Goal: Transaction & Acquisition: Purchase product/service

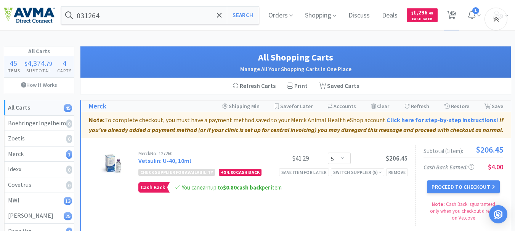
select select "5"
select select "1"
select select "4"
select select "2"
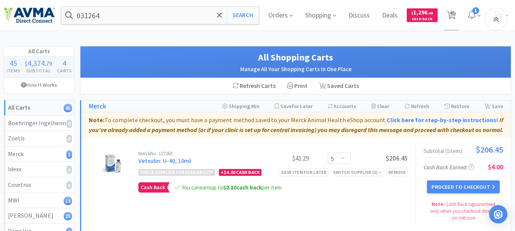
select select "3"
select select "1"
select select "2"
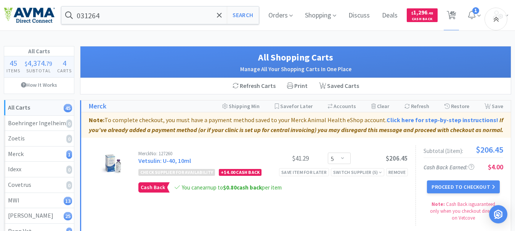
select select "9"
select select "3"
select select "2"
select select "1"
select select "2"
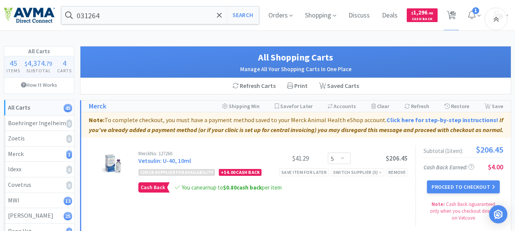
select select "1"
select select "15"
select select "5"
select select "8"
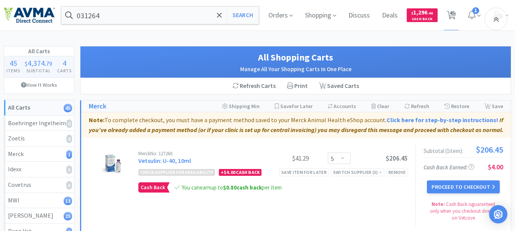
select select "10"
select select "4"
select select "25"
select select "20"
select select "23"
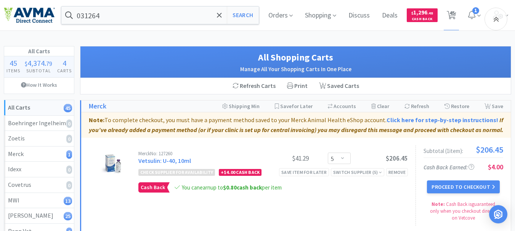
select select "21"
select select "2"
select select "5"
select select "3"
select select "4"
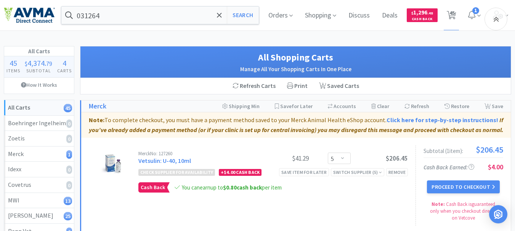
select select "1"
select select "3"
select select "1"
select select "5"
select select "1"
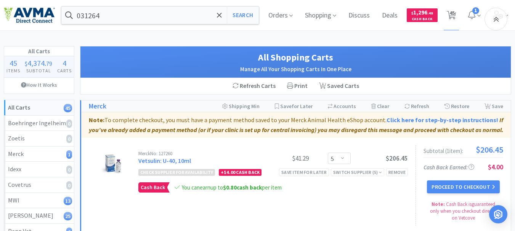
select select "14"
select select "4"
select select "2"
select select "1"
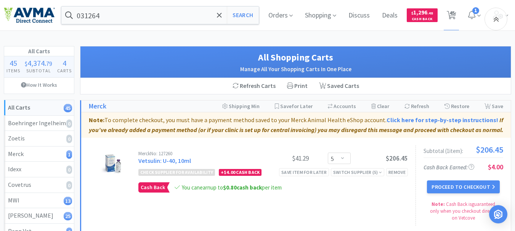
select select "1"
select select "2"
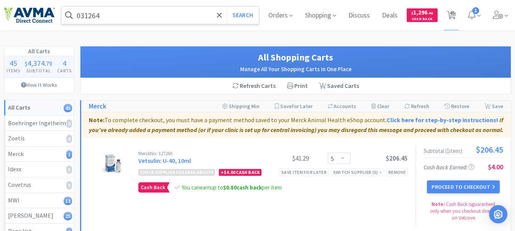
click at [120, 12] on input "031264" at bounding box center [159, 15] width 197 height 18
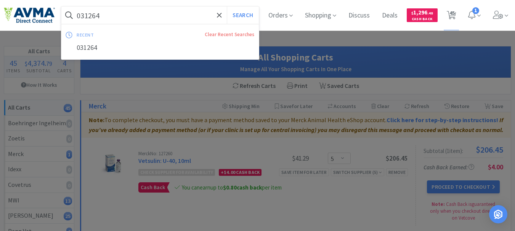
paste input "21832"
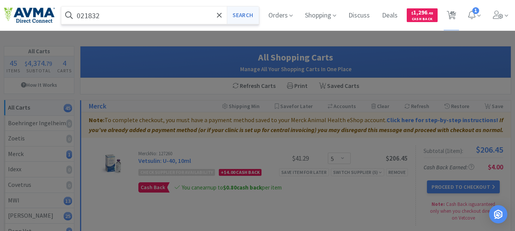
type input "021832"
click at [243, 16] on button "Search" at bounding box center [243, 15] width 32 height 18
select select "1"
select select "4"
select select "2"
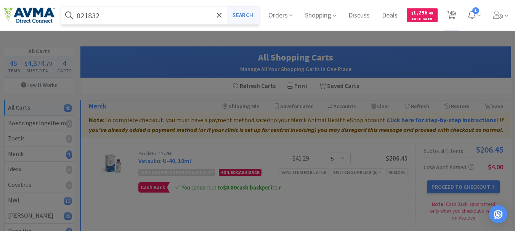
select select "2"
select select "3"
select select "1"
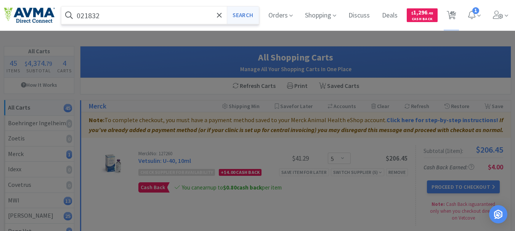
select select "2"
select select "9"
select select "3"
select select "2"
select select "1"
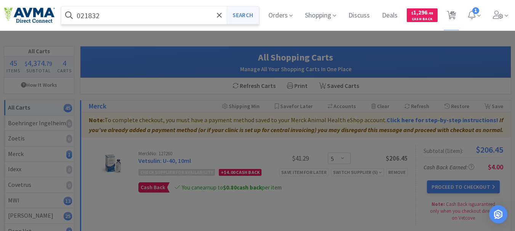
select select "2"
select select "1"
select select "15"
select select "5"
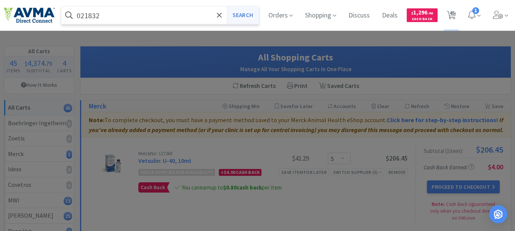
select select "8"
select select "10"
select select "4"
select select "25"
select select "20"
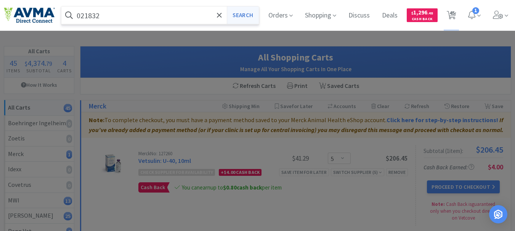
select select "23"
select select "21"
select select "2"
select select "5"
select select "3"
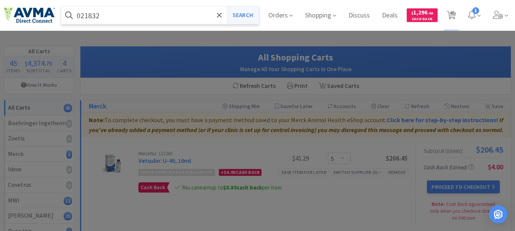
select select "4"
select select "1"
select select "3"
select select "1"
select select "5"
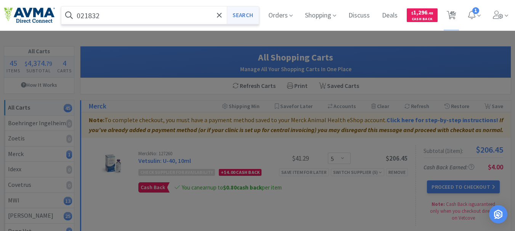
select select "1"
select select "14"
select select "4"
select select "2"
select select "1"
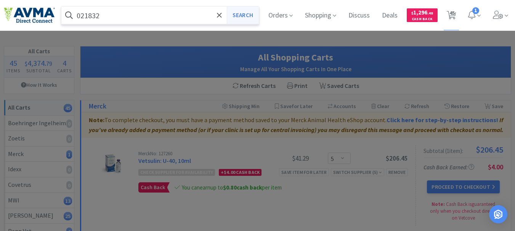
select select "1"
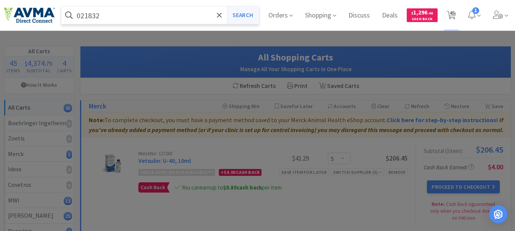
select select "2"
select select "5"
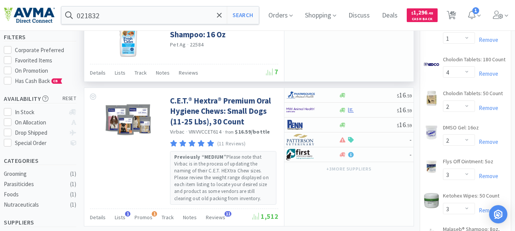
scroll to position [76, 0]
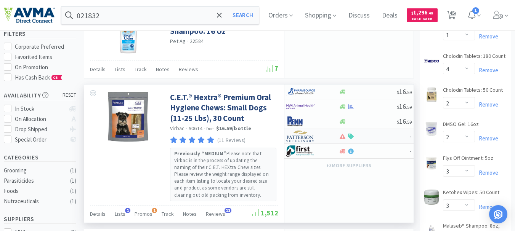
click at [299, 137] on img at bounding box center [300, 136] width 29 height 11
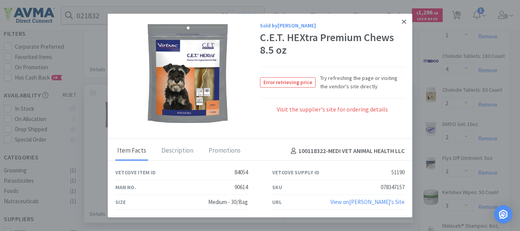
click at [402, 22] on icon at bounding box center [404, 21] width 4 height 7
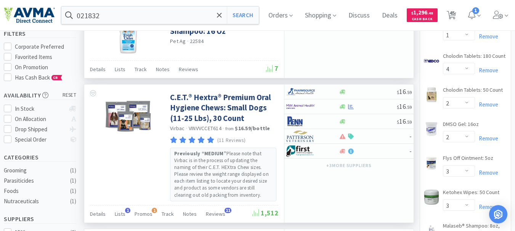
click at [412, 56] on div "-" at bounding box center [348, 37] width 129 height 81
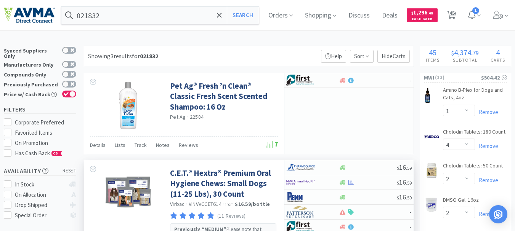
scroll to position [0, 0]
click at [241, 14] on button "Search" at bounding box center [243, 15] width 32 height 18
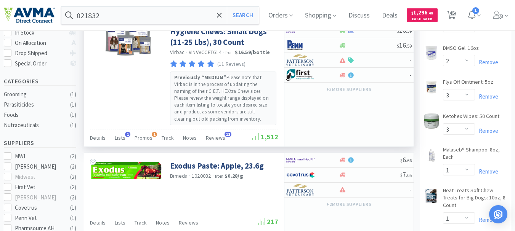
scroll to position [114, 0]
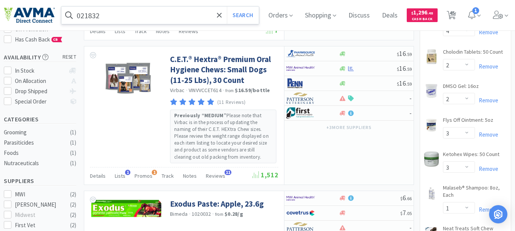
click at [154, 16] on input "021832" at bounding box center [159, 15] width 197 height 18
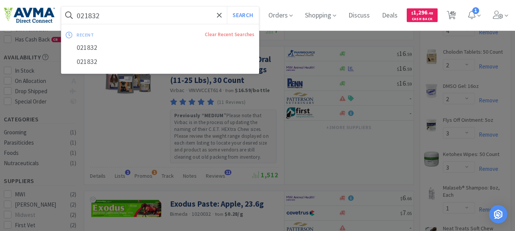
paste input "78541773"
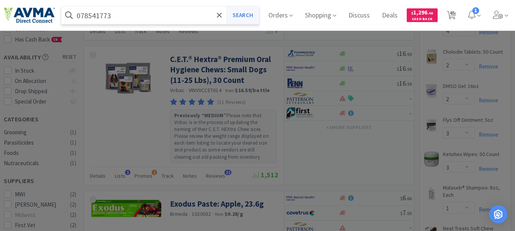
click at [251, 15] on button "Search" at bounding box center [243, 15] width 32 height 18
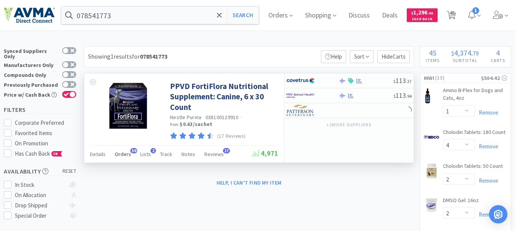
click at [128, 153] on span "Orders" at bounding box center [123, 154] width 16 height 7
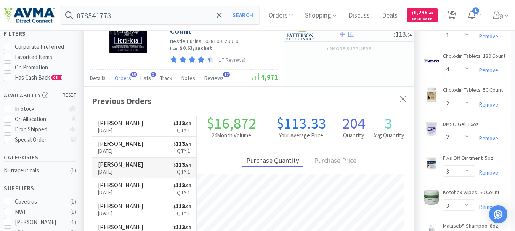
scroll to position [204, 329]
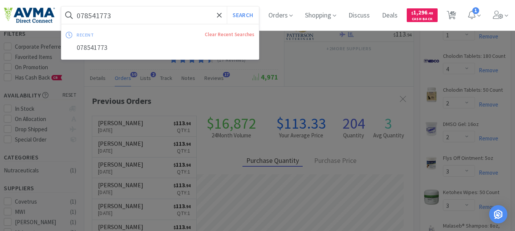
click at [125, 18] on input "078541773" at bounding box center [159, 15] width 197 height 18
paste input "2096"
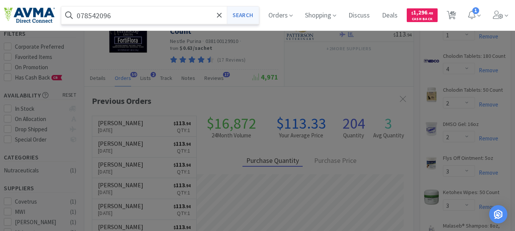
click at [244, 13] on button "Search" at bounding box center [243, 15] width 32 height 18
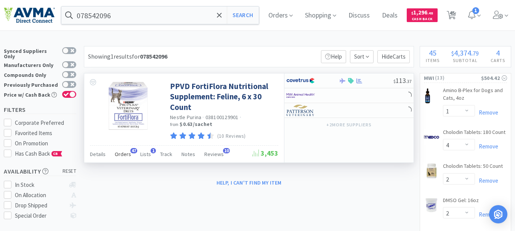
click at [116, 153] on span "Orders" at bounding box center [123, 154] width 16 height 7
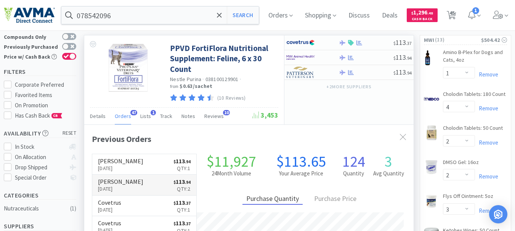
scroll to position [204, 329]
click at [116, 17] on input "078542096" at bounding box center [159, 15] width 197 height 18
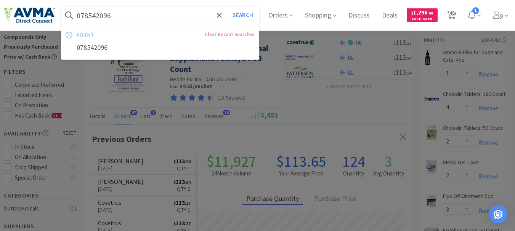
paste input "1773"
click at [243, 14] on button "Search" at bounding box center [243, 15] width 32 height 18
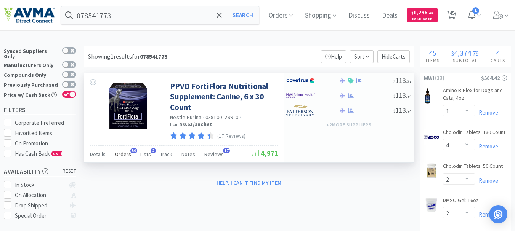
click at [124, 154] on span "Orders" at bounding box center [123, 154] width 16 height 7
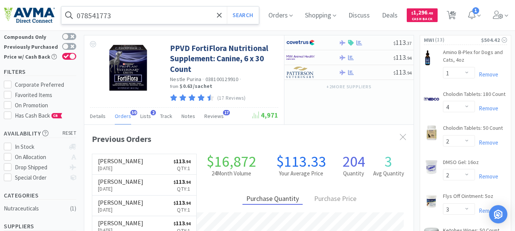
click at [113, 14] on input "078541773" at bounding box center [159, 15] width 197 height 18
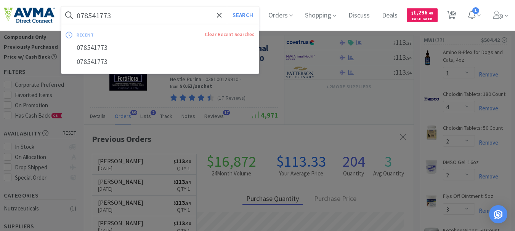
paste input "124297"
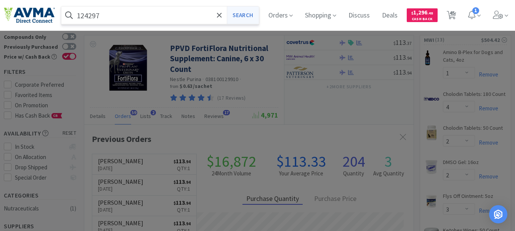
type input "124297"
click at [246, 11] on button "Search" at bounding box center [243, 15] width 32 height 18
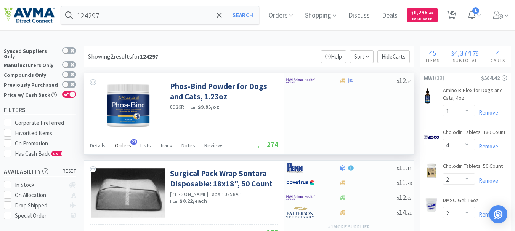
click at [130, 141] on span "23" at bounding box center [133, 141] width 7 height 5
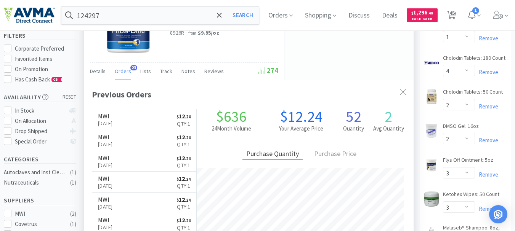
scroll to position [76, 0]
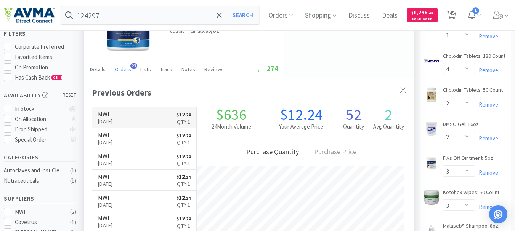
click at [112, 121] on p "[DATE]" at bounding box center [105, 121] width 15 height 8
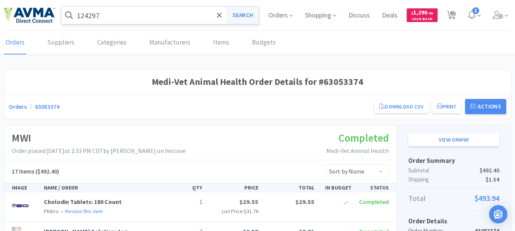
click at [236, 14] on button "Search" at bounding box center [243, 15] width 32 height 18
select select "1"
select select "4"
select select "2"
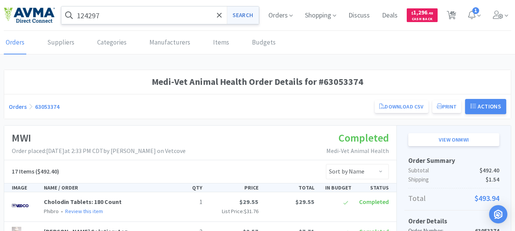
select select "3"
select select "1"
select select "2"
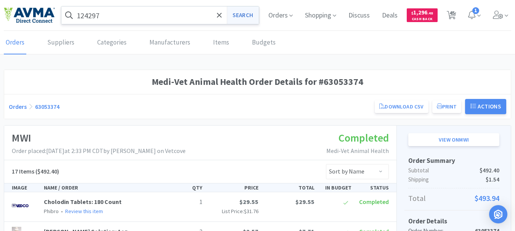
select select "9"
select select "3"
select select "2"
select select "1"
select select "2"
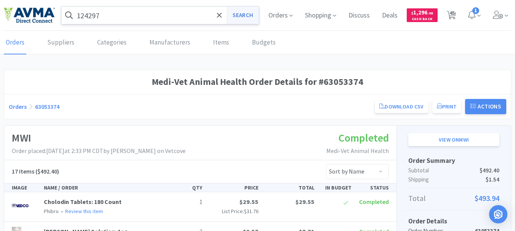
select select "1"
select select "15"
select select "5"
select select "8"
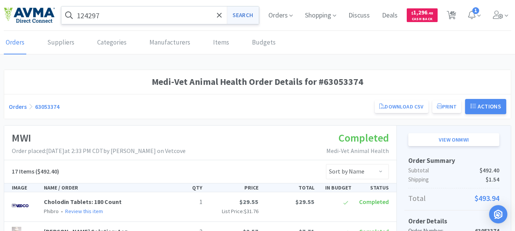
select select "10"
select select "4"
select select "25"
select select "20"
select select "23"
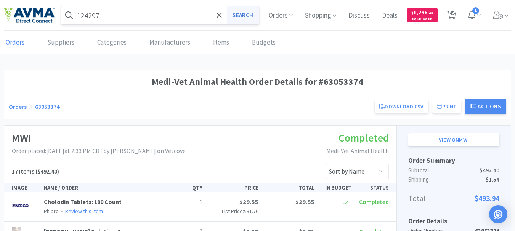
select select "21"
select select "2"
select select "5"
select select "3"
select select "4"
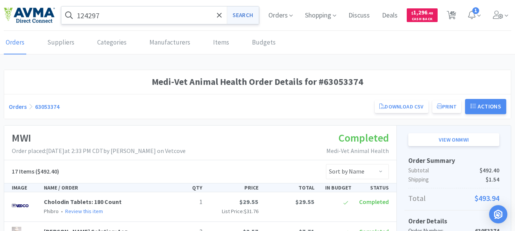
select select "1"
select select "3"
select select "1"
select select "5"
select select "1"
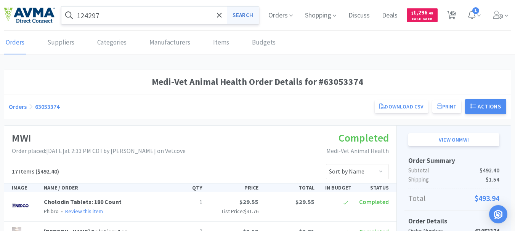
select select "14"
select select "4"
select select "2"
select select "1"
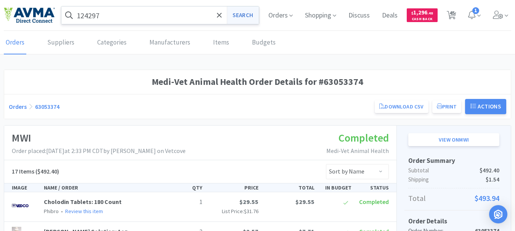
select select "1"
select select "2"
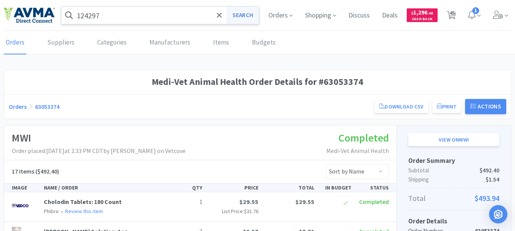
select select "5"
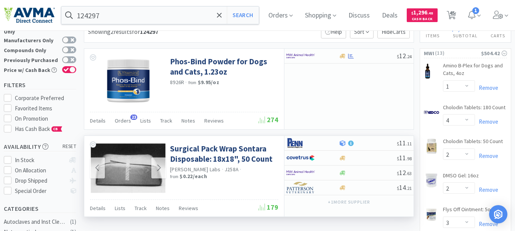
scroll to position [38, 0]
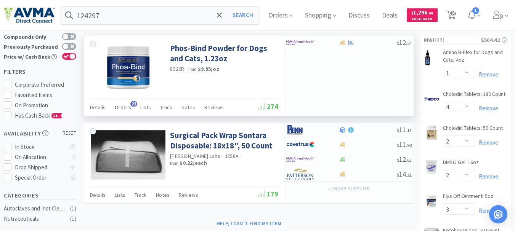
click at [126, 106] on span "Orders" at bounding box center [123, 107] width 16 height 7
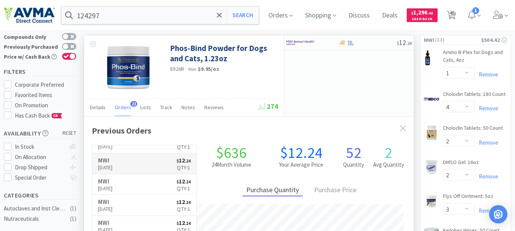
scroll to position [0, 0]
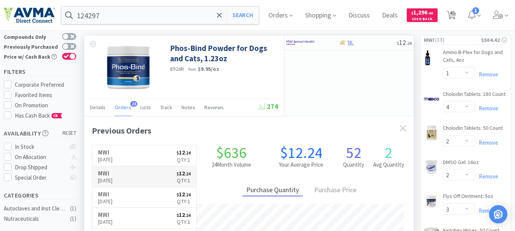
click at [113, 175] on h6 "MWI" at bounding box center [105, 173] width 15 height 6
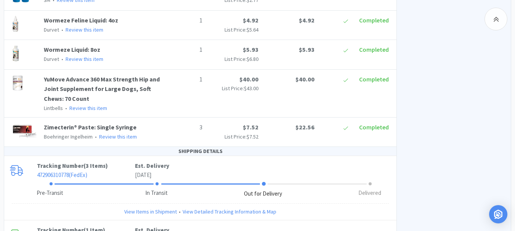
scroll to position [2057, 0]
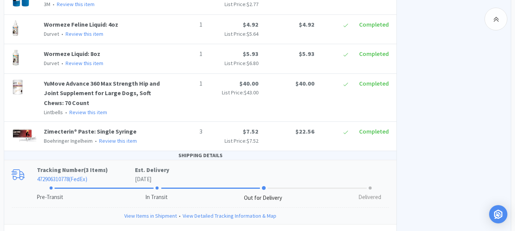
click at [143, 212] on link "View Items in Shipment" at bounding box center [150, 216] width 53 height 8
click at [145, 212] on link "View Items in Shipment" at bounding box center [150, 216] width 53 height 8
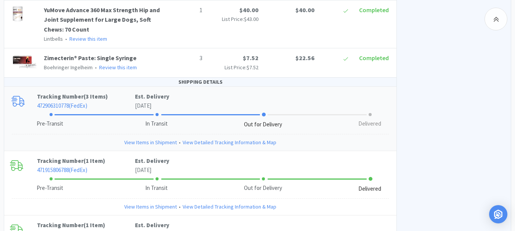
scroll to position [2133, 0]
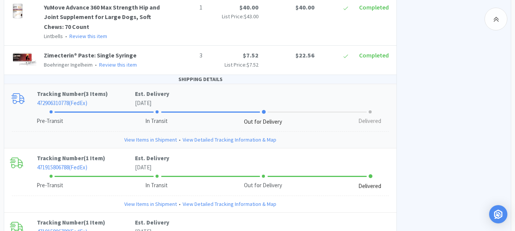
click at [145, 136] on link "View Items in Shipment" at bounding box center [150, 140] width 53 height 8
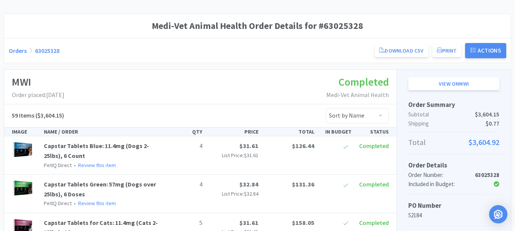
scroll to position [0, 0]
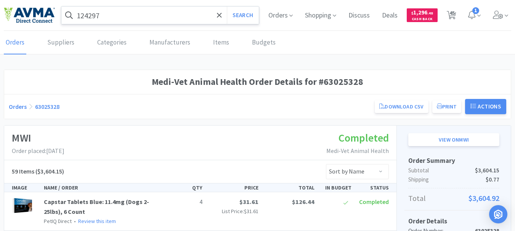
click at [165, 16] on input "124297" at bounding box center [159, 15] width 197 height 18
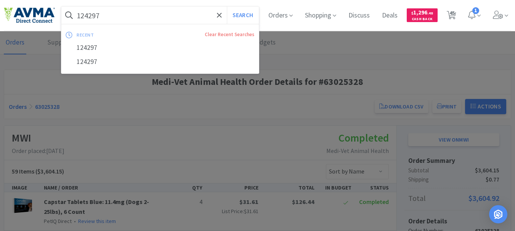
paste input "021832"
type input "021832"
click at [246, 18] on button "Search" at bounding box center [243, 15] width 32 height 18
select select "1"
select select "4"
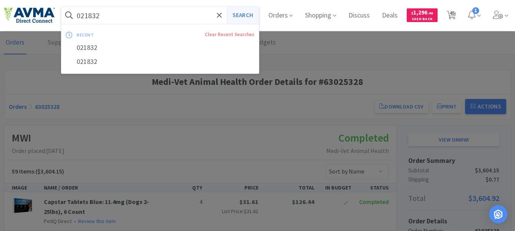
select select "2"
select select "3"
select select "1"
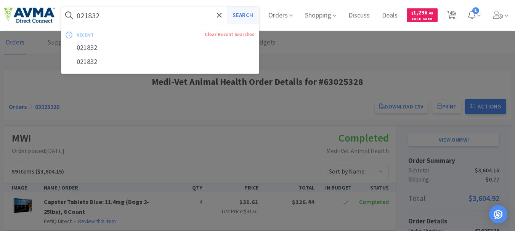
select select "1"
select select "2"
select select "9"
select select "3"
select select "2"
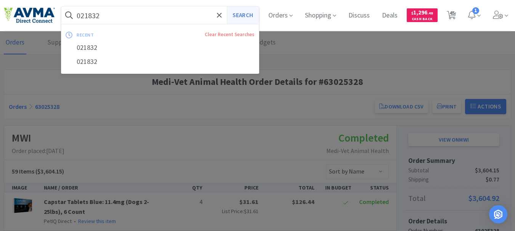
select select "1"
select select "2"
select select "1"
select select "15"
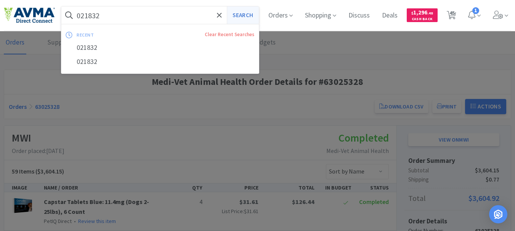
select select "5"
select select "8"
select select "10"
select select "4"
select select "25"
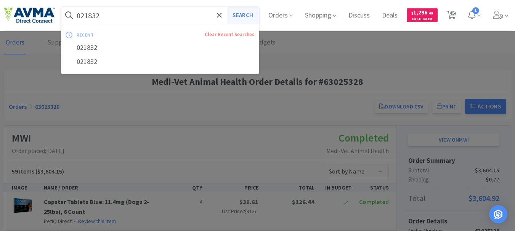
select select "20"
select select "23"
select select "21"
select select "2"
select select "5"
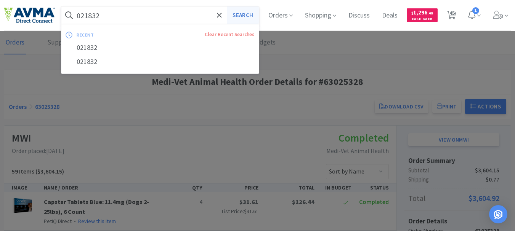
select select "3"
select select "4"
select select "1"
select select "3"
select select "1"
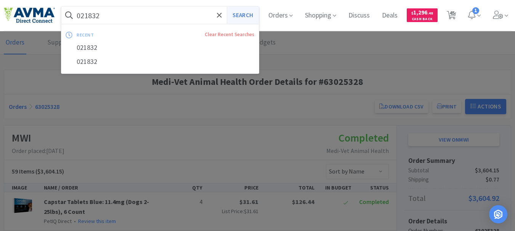
select select "5"
select select "1"
select select "14"
select select "4"
select select "2"
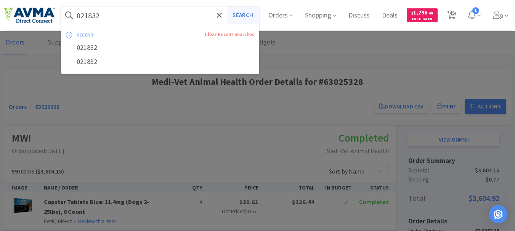
select select "1"
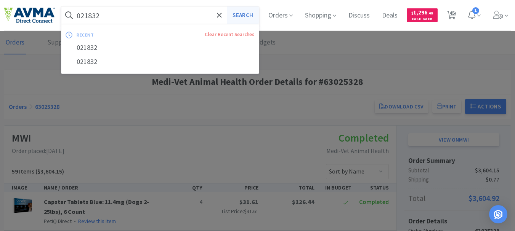
select select "1"
select select "2"
select select "5"
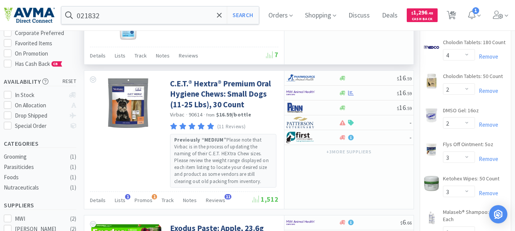
scroll to position [76, 0]
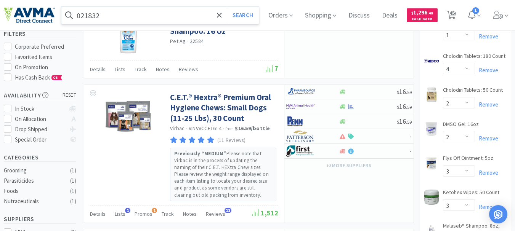
click at [176, 11] on input "021832" at bounding box center [159, 15] width 197 height 18
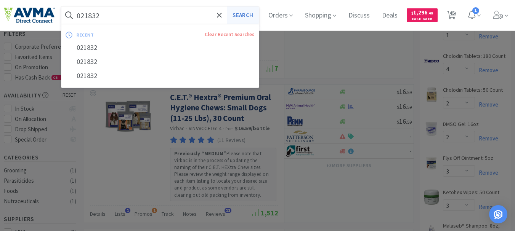
click at [247, 14] on button "Search" at bounding box center [243, 15] width 32 height 18
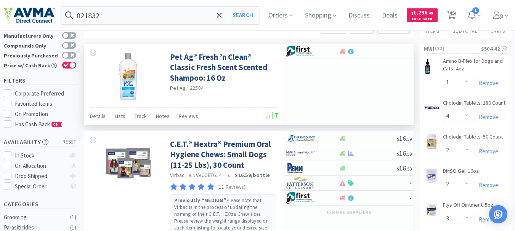
scroll to position [38, 0]
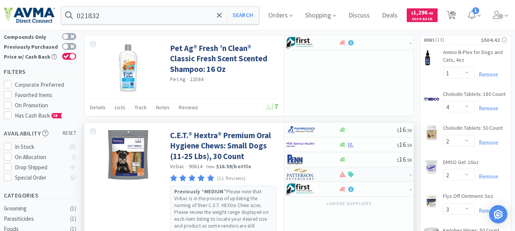
click at [296, 174] on img at bounding box center [300, 174] width 29 height 11
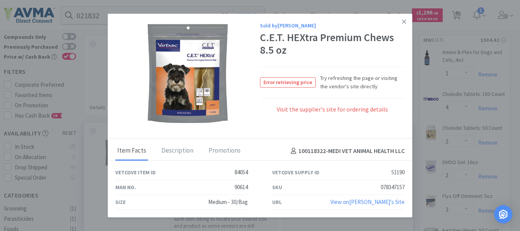
click at [392, 186] on div "078347157" at bounding box center [393, 187] width 24 height 9
copy div "078347157"
click at [402, 21] on icon at bounding box center [404, 21] width 4 height 7
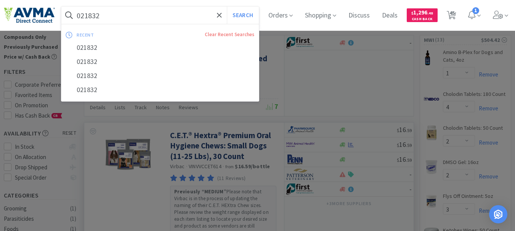
click at [119, 14] on input "021832" at bounding box center [159, 15] width 197 height 18
paste input "31511"
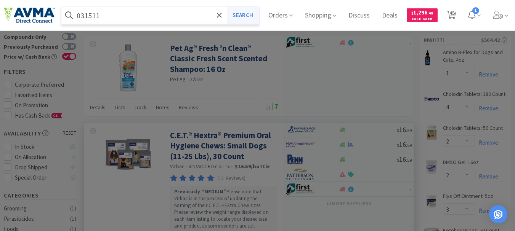
type input "031511"
click at [244, 17] on button "Search" at bounding box center [243, 15] width 32 height 18
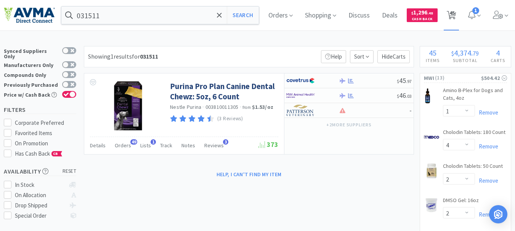
click at [454, 15] on span "45" at bounding box center [451, 13] width 5 height 30
select select "5"
select select "1"
select select "4"
select select "2"
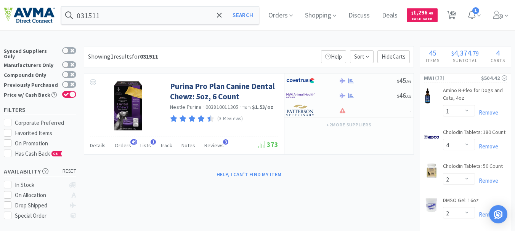
select select "2"
select select "3"
select select "1"
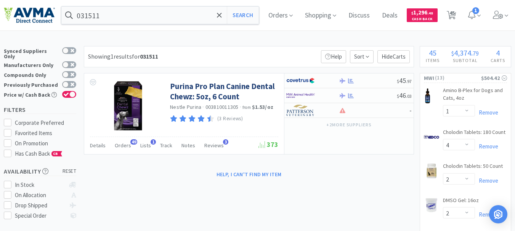
select select "2"
select select "9"
select select "3"
select select "2"
select select "1"
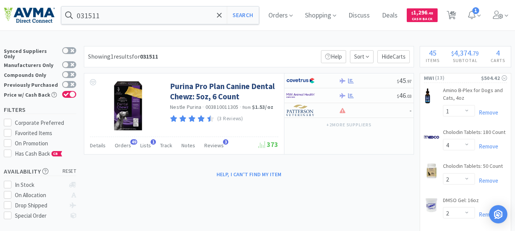
select select "2"
select select "1"
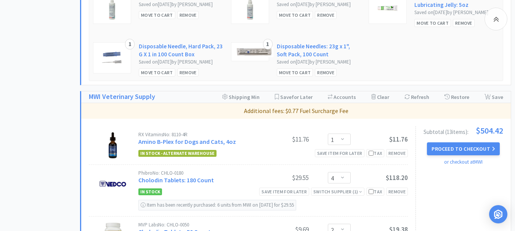
scroll to position [419, 0]
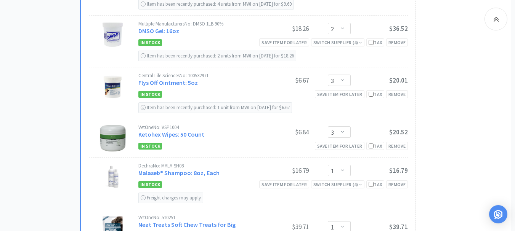
scroll to position [647, 0]
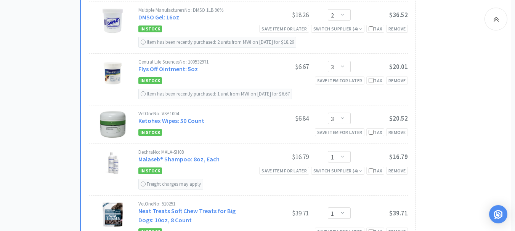
click at [435, 94] on div "Subtotal ( 13 item s ): $504.42 Proceed to Checkout or checkout at MWI" at bounding box center [459, 180] width 88 height 641
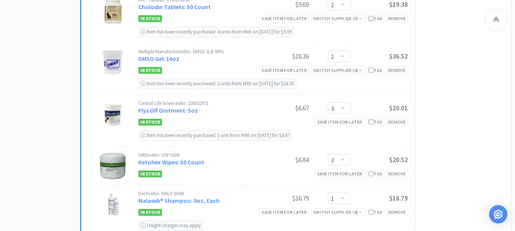
scroll to position [609, 0]
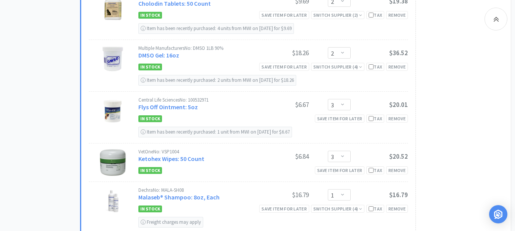
click at [498, 158] on div "Subtotal ( 13 item s ): $504.42 Proceed to Checkout or checkout at MWI" at bounding box center [459, 218] width 88 height 641
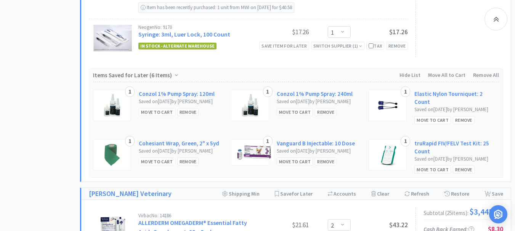
scroll to position [1105, 0]
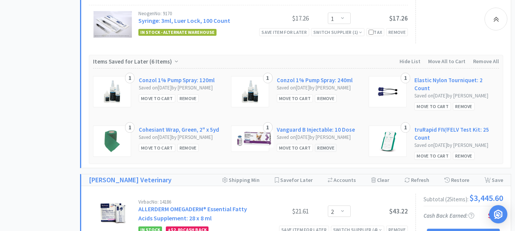
click at [326, 152] on div "Remove" at bounding box center [326, 148] width 22 height 8
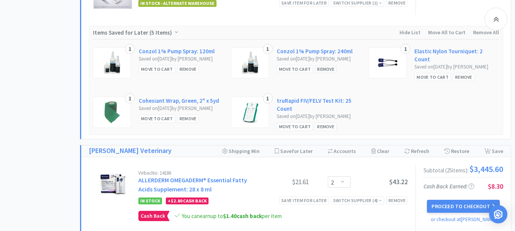
click at [323, 73] on div "Remove" at bounding box center [326, 69] width 22 height 8
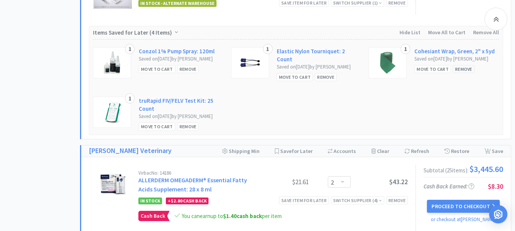
click at [460, 73] on div "Remove" at bounding box center [463, 69] width 22 height 8
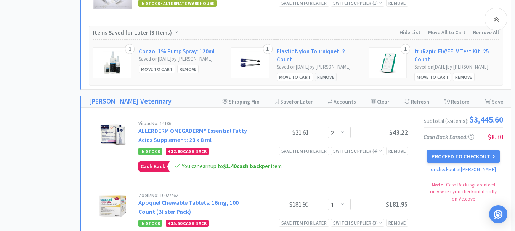
click at [326, 81] on div "Remove" at bounding box center [326, 77] width 22 height 8
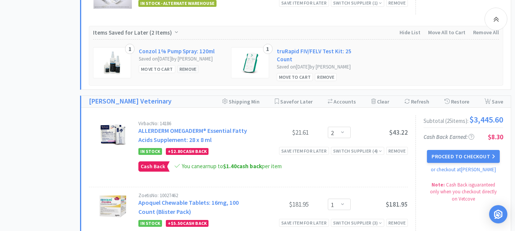
click at [187, 73] on div "Remove" at bounding box center [188, 69] width 22 height 8
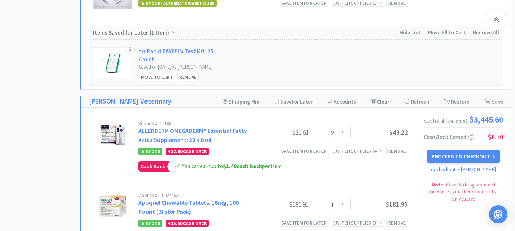
click at [384, 107] on div "Clear Cart" at bounding box center [380, 101] width 18 height 11
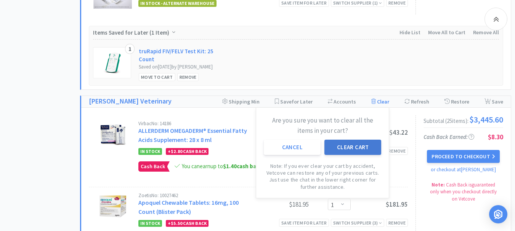
click at [353, 155] on button "Clear Cart" at bounding box center [352, 147] width 57 height 15
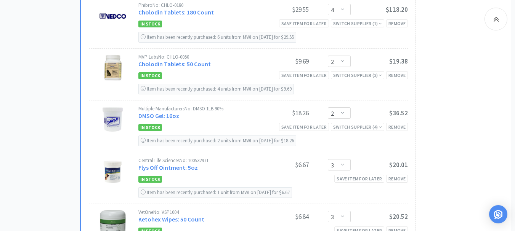
scroll to position [419, 0]
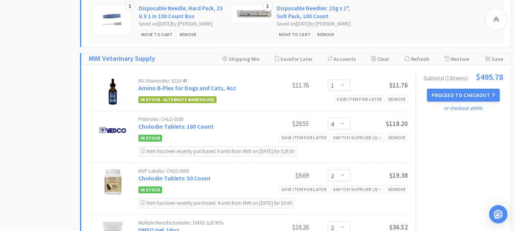
drag, startPoint x: 461, startPoint y: 115, endPoint x: 462, endPoint y: 107, distance: 7.7
click at [462, 102] on button "Proceed to Checkout" at bounding box center [463, 95] width 72 height 13
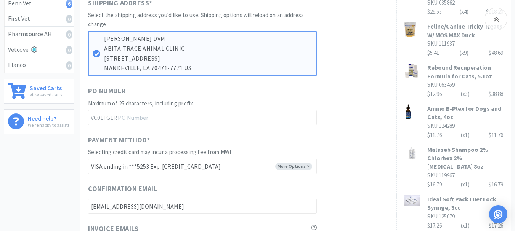
scroll to position [229, 0]
click at [173, 118] on input "text" at bounding box center [202, 117] width 229 height 15
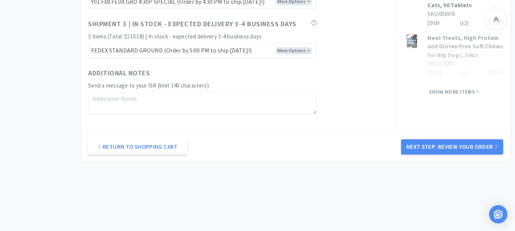
scroll to position [571, 0]
click at [470, 145] on button "Next Step: Review Your Order" at bounding box center [452, 146] width 102 height 15
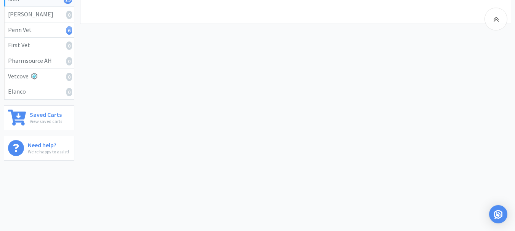
scroll to position [0, 0]
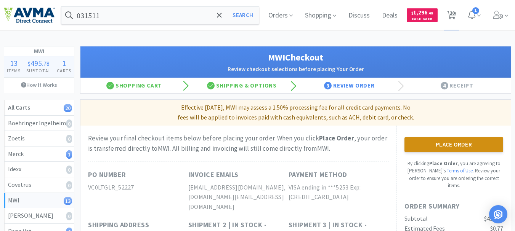
click at [457, 144] on button "Place Order" at bounding box center [453, 144] width 99 height 15
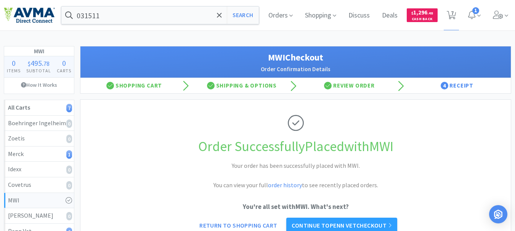
drag, startPoint x: 451, startPoint y: 16, endPoint x: 437, endPoint y: 32, distance: 21.4
click at [451, 16] on span "7" at bounding box center [452, 13] width 3 height 30
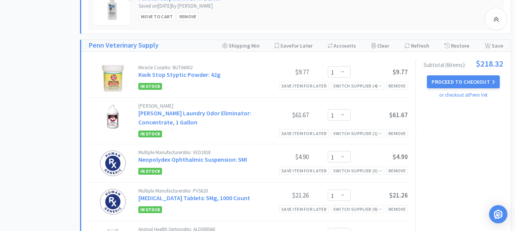
scroll to position [800, 0]
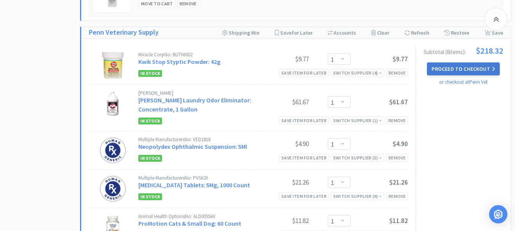
click at [470, 75] on button "Proceed to Checkout" at bounding box center [463, 68] width 72 height 13
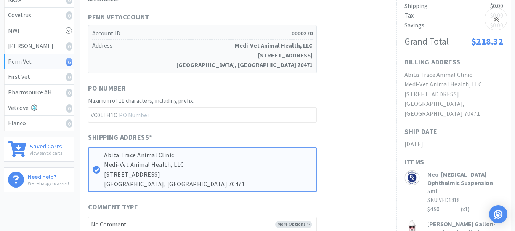
scroll to position [190, 0]
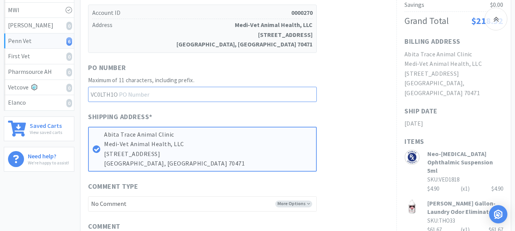
click at [174, 94] on input "text" at bounding box center [202, 94] width 229 height 15
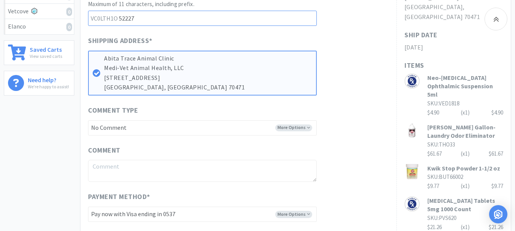
scroll to position [305, 0]
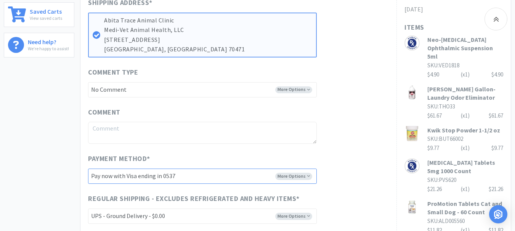
click at [195, 176] on select "-------- Pay now with Visa ending in 0537 Pay now with Visa ending in 4277 Pay …" at bounding box center [202, 176] width 229 height 15
click at [88, 169] on select "-------- Pay now with Visa ending in 0537 Pay now with Visa ending in 4277 Pay …" at bounding box center [202, 176] width 229 height 15
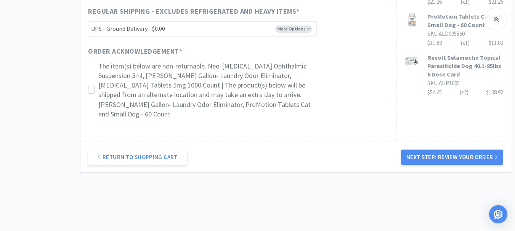
scroll to position [495, 0]
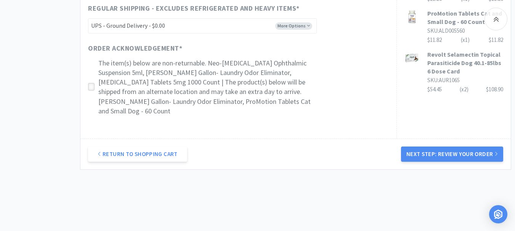
click at [94, 84] on icon at bounding box center [91, 87] width 6 height 6
click at [437, 147] on button "Next Step: Review Your Order" at bounding box center [452, 154] width 102 height 15
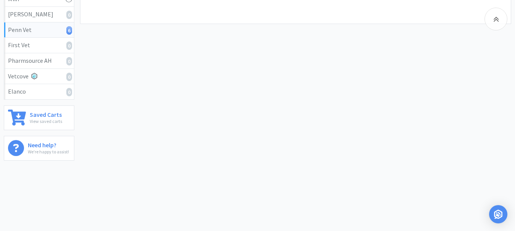
scroll to position [0, 0]
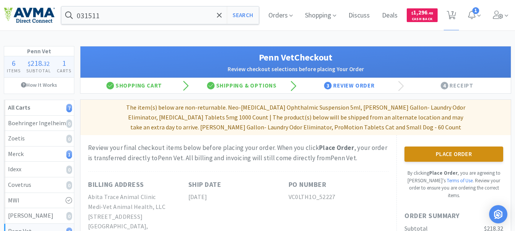
click at [452, 149] on button "Place Order" at bounding box center [453, 154] width 99 height 15
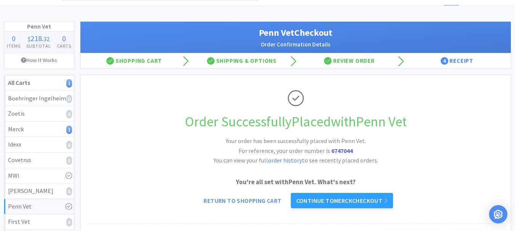
scroll to position [38, 0]
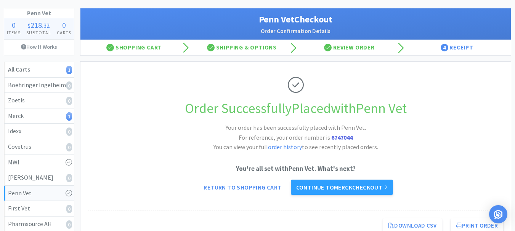
click at [339, 136] on strong "6747044" at bounding box center [341, 138] width 21 height 8
copy strong "6747044"
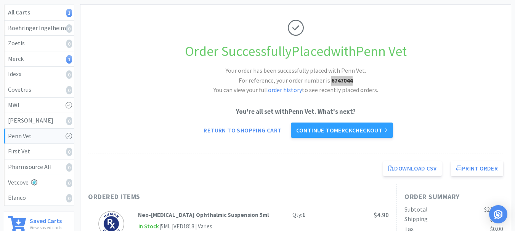
scroll to position [114, 0]
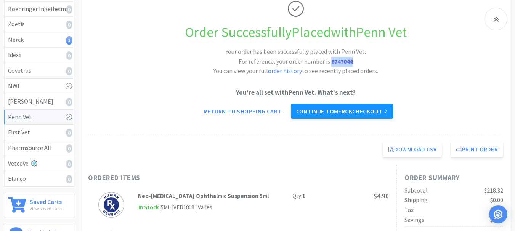
click at [353, 109] on link "Continue to Merck checkout" at bounding box center [342, 111] width 102 height 15
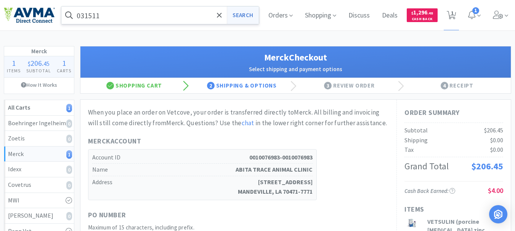
click at [251, 12] on button "Search" at bounding box center [243, 15] width 32 height 18
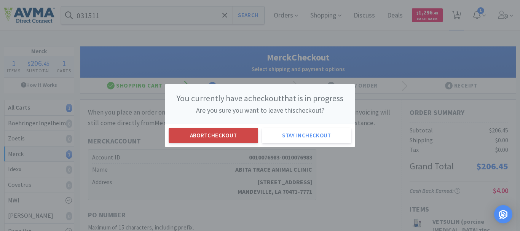
click at [242, 133] on button "Abort checkout" at bounding box center [214, 135] width 90 height 15
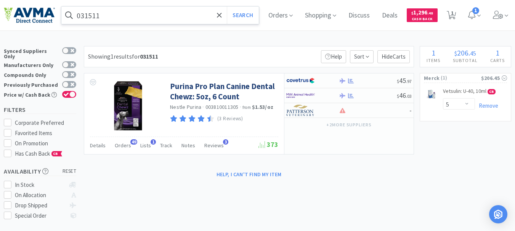
click at [133, 19] on input "031511" at bounding box center [159, 15] width 197 height 18
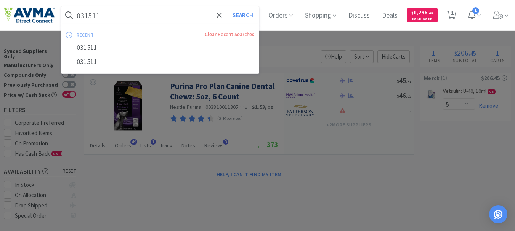
paste input "127260"
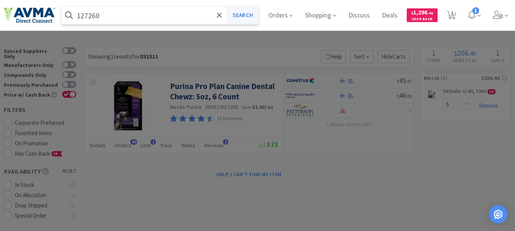
click at [237, 18] on button "Search" at bounding box center [243, 15] width 32 height 18
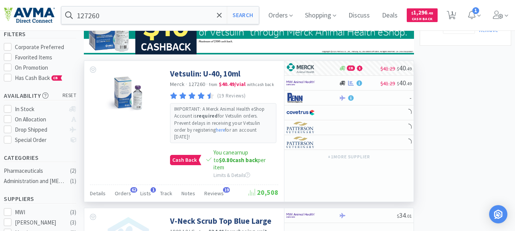
scroll to position [76, 0]
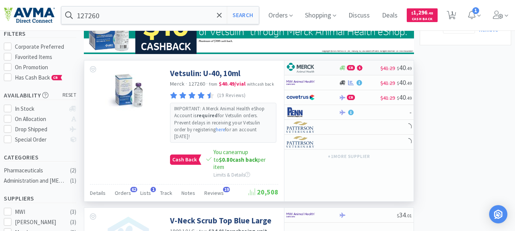
click at [301, 66] on img at bounding box center [300, 67] width 29 height 11
click at [456, 16] on icon at bounding box center [451, 15] width 10 height 8
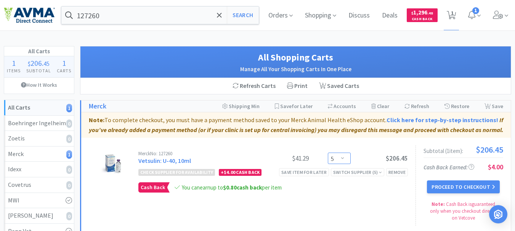
click at [341, 159] on select "Enter Quantity 2 3 4 5 6 7 8 9 10 11 12 13 14 15 16 17 18 19 20 21 Enter Quanti…" at bounding box center [339, 158] width 23 height 11
click at [328, 153] on select "Enter Quantity 2 3 4 5 6 7 8 9 10 11 12 13 14 15 16 17 18 19 20 21 Enter Quanti…" at bounding box center [339, 158] width 23 height 11
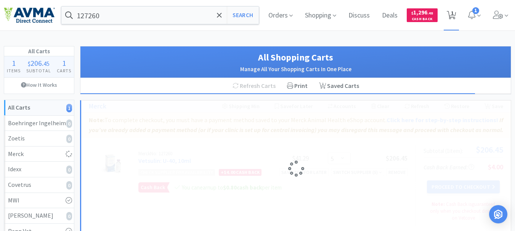
click at [451, 14] on span "1" at bounding box center [452, 13] width 3 height 30
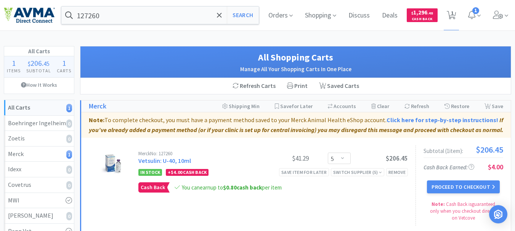
scroll to position [38, 0]
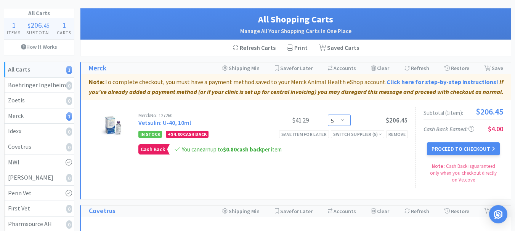
click at [344, 120] on select "Enter Quantity 2 3 4 5 6 7 8 9 10 11 12 13 14 15 16 17 18 19 20 21 Enter Quanti…" at bounding box center [339, 120] width 23 height 11
click at [328, 115] on select "Enter Quantity 2 3 4 5 6 7 8 9 10 11 12 13 14 15 16 17 18 19 20 21 Enter Quanti…" at bounding box center [339, 120] width 23 height 11
click at [468, 150] on button "Proceed to Checkout" at bounding box center [463, 148] width 72 height 13
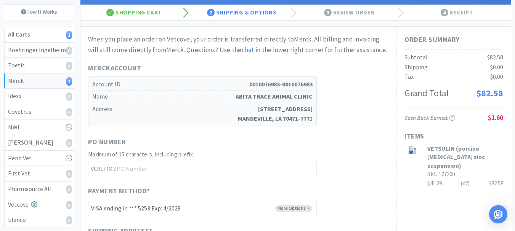
scroll to position [76, 0]
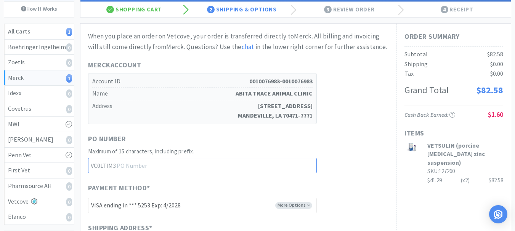
click at [156, 164] on input "text" at bounding box center [202, 165] width 229 height 15
click at [136, 161] on input "text" at bounding box center [202, 165] width 229 height 15
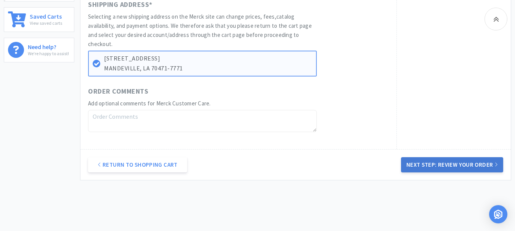
scroll to position [305, 0]
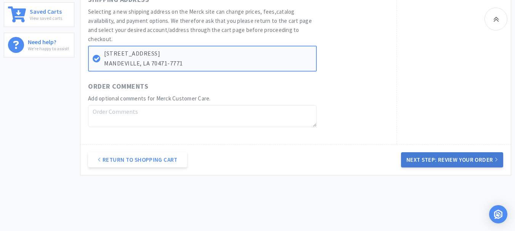
click at [452, 160] on button "Next Step: Review Your Order" at bounding box center [452, 159] width 102 height 15
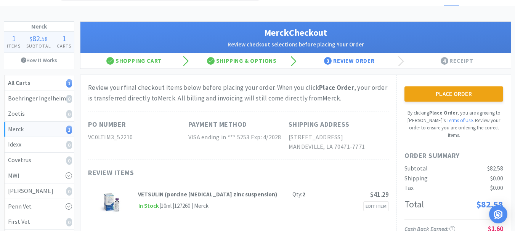
scroll to position [38, 0]
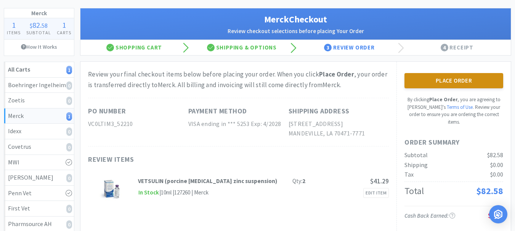
click at [464, 80] on button "Place Order" at bounding box center [453, 80] width 99 height 15
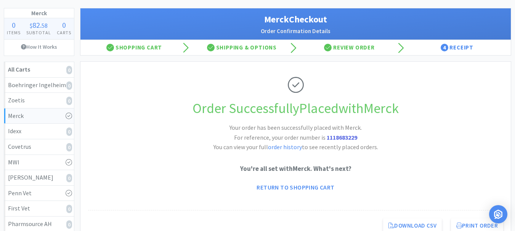
click at [343, 139] on strong "1118683229" at bounding box center [341, 138] width 30 height 8
copy strong "1118683229"
